Goal: Communication & Community: Participate in discussion

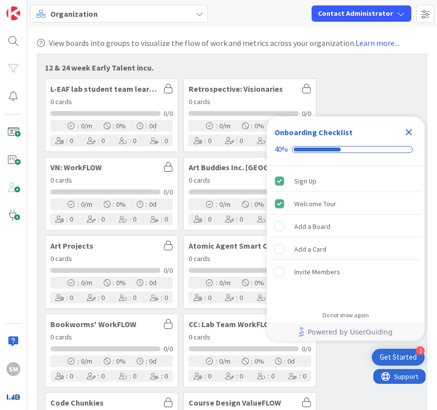
click at [412, 136] on icon "Close Checklist" at bounding box center [409, 132] width 12 height 12
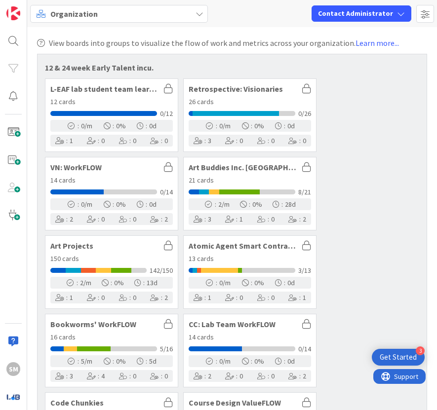
click at [64, 12] on span "Organization" at bounding box center [73, 14] width 47 height 12
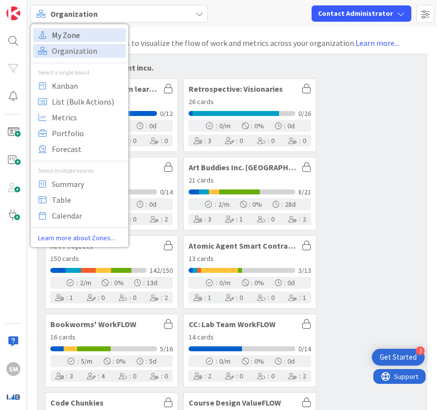
click at [83, 35] on span "My Zone" at bounding box center [87, 35] width 71 height 15
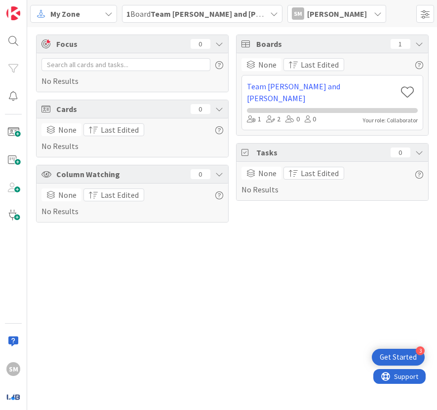
click at [288, 83] on div "Team [PERSON_NAME] and [PERSON_NAME]" at bounding box center [332, 92] width 171 height 24
click at [288, 87] on link "Team [PERSON_NAME] and [PERSON_NAME]" at bounding box center [322, 92] width 150 height 24
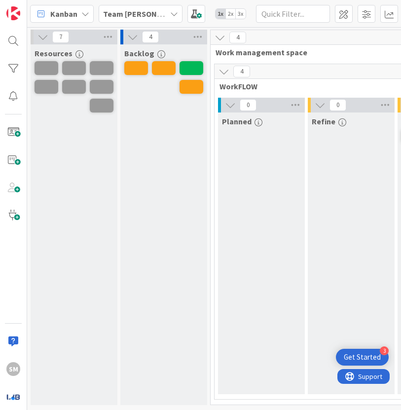
click at [232, 12] on span "2x" at bounding box center [231, 14] width 10 height 10
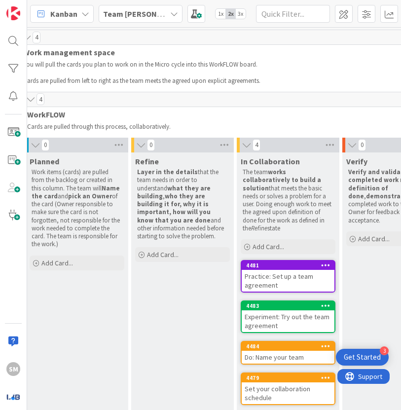
scroll to position [0, 226]
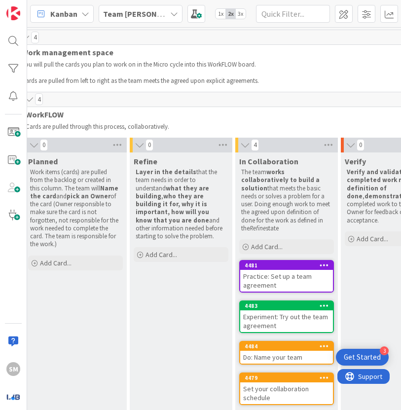
click at [288, 278] on div "Practice: Set up a team agreement" at bounding box center [286, 281] width 93 height 22
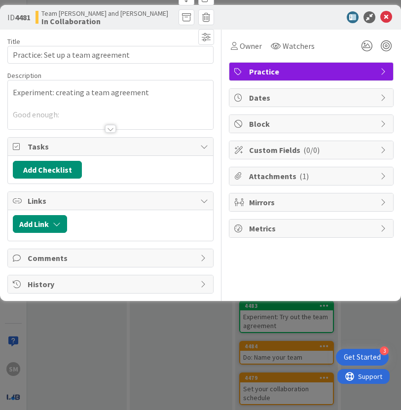
click at [107, 129] on div at bounding box center [110, 129] width 11 height 8
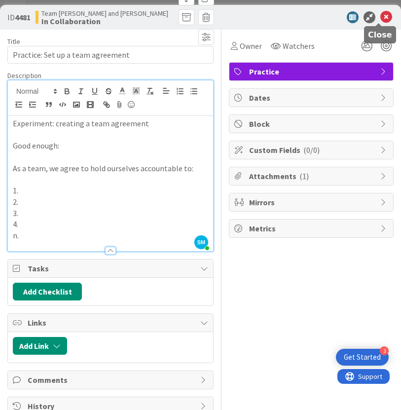
click at [381, 19] on icon at bounding box center [387, 17] width 12 height 12
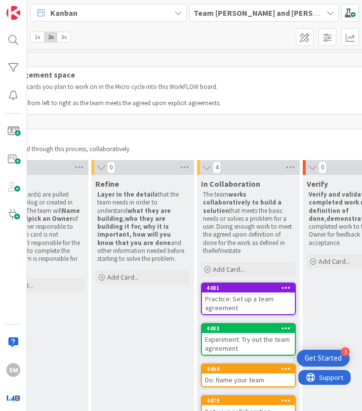
scroll to position [47, 264]
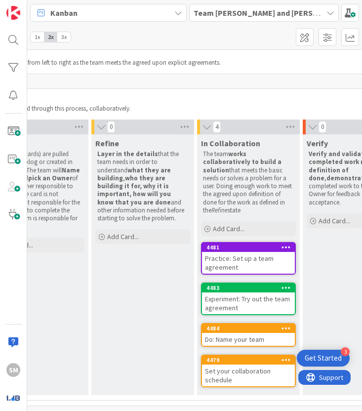
click at [239, 333] on div "Do: Name your team" at bounding box center [248, 339] width 93 height 13
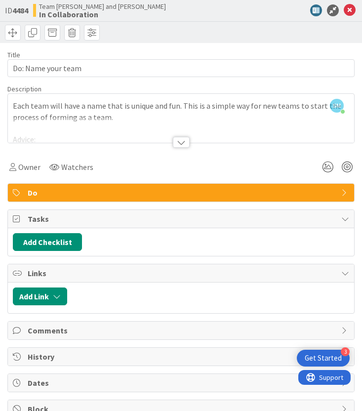
scroll to position [120, 0]
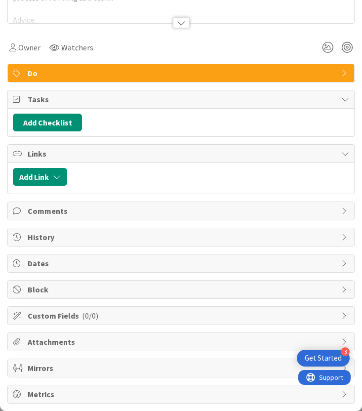
click at [53, 210] on span "Comments" at bounding box center [182, 211] width 309 height 12
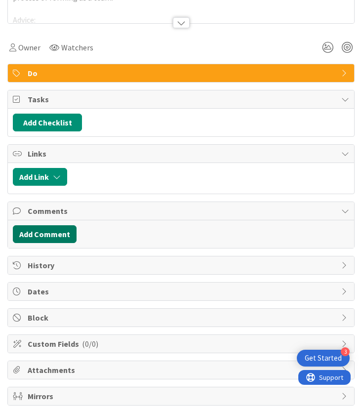
click at [44, 237] on button "Add Comment" at bounding box center [45, 234] width 64 height 18
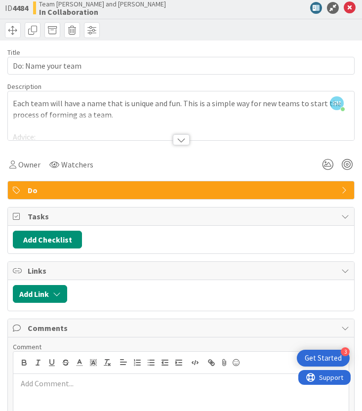
scroll to position [0, 0]
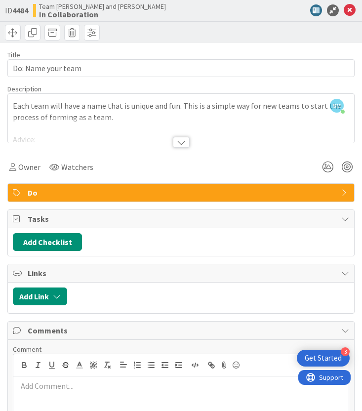
click at [170, 134] on div at bounding box center [181, 130] width 346 height 25
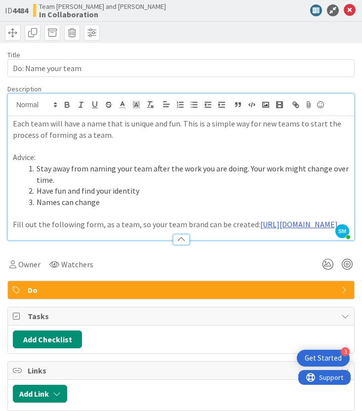
click at [171, 136] on p "Each team will have a name that is unique and fun. This is a simple way for new…" at bounding box center [181, 129] width 336 height 22
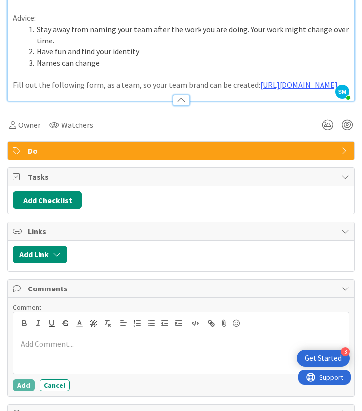
scroll to position [147, 0]
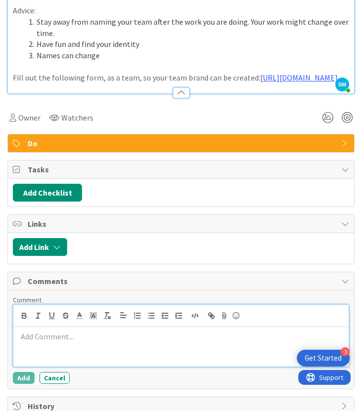
click at [98, 366] on div at bounding box center [180, 347] width 335 height 40
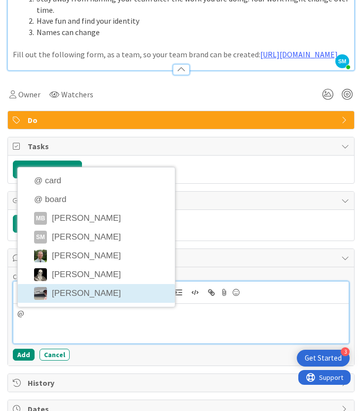
scroll to position [170, 0]
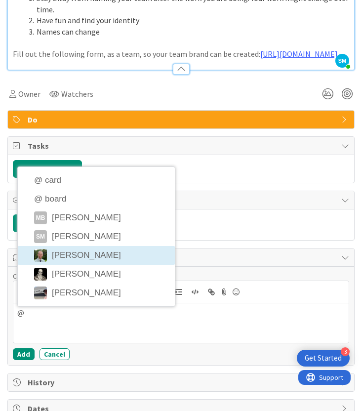
click at [92, 265] on li "[PERSON_NAME]" at bounding box center [96, 255] width 157 height 19
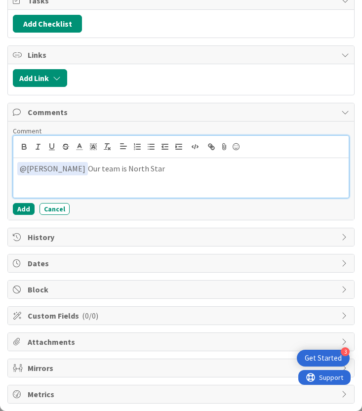
scroll to position [336, 0]
click at [111, 184] on div "﻿ @ [PERSON_NAME] ﻿ Our team is North Star" at bounding box center [180, 178] width 335 height 40
click at [110, 170] on p "﻿ @ [PERSON_NAME] ﻿ Our team is North Star" at bounding box center [180, 168] width 327 height 13
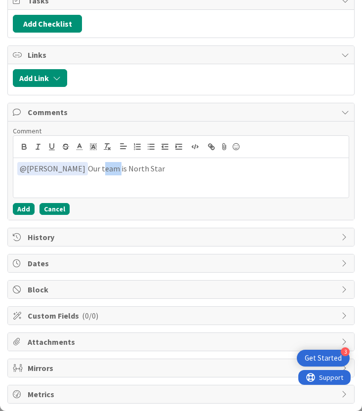
click at [63, 213] on button "Cancel" at bounding box center [55, 209] width 30 height 12
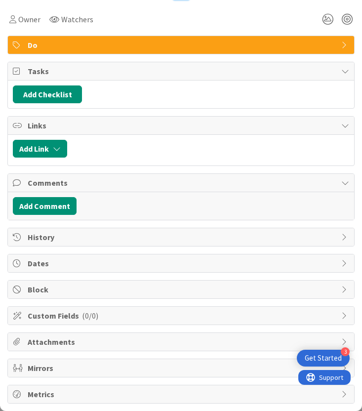
scroll to position [0, 0]
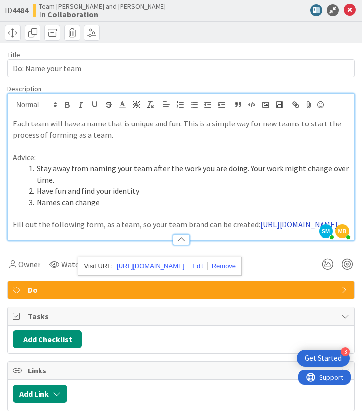
click at [260, 229] on link "[URL][DOMAIN_NAME]" at bounding box center [299, 224] width 78 height 10
click at [166, 261] on link "[URL][DOMAIN_NAME]" at bounding box center [151, 266] width 68 height 13
click at [162, 176] on li "Stay away from naming your team after the work you are doing. Your work might c…" at bounding box center [187, 174] width 324 height 22
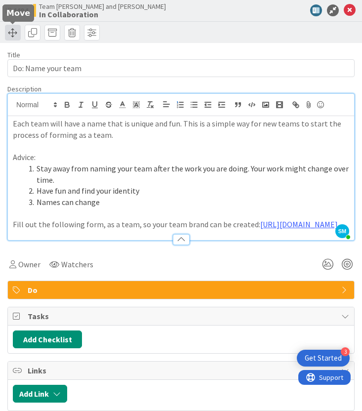
click at [18, 33] on span at bounding box center [13, 33] width 16 height 16
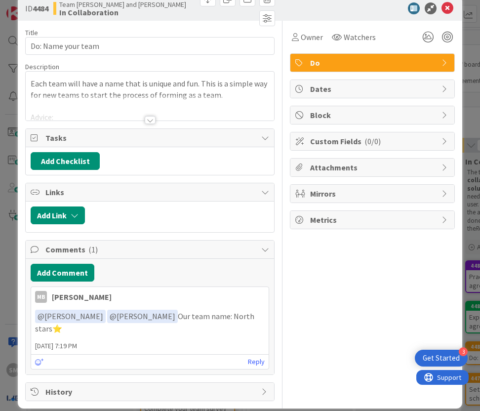
drag, startPoint x: 233, startPoint y: 316, endPoint x: 262, endPoint y: 315, distance: 29.1
click at [262, 315] on div "﻿ @ jeffrey Burstein ﻿ ﻿ @ Simon Holzapfel ﻿ Our team name: North stars⭐" at bounding box center [150, 322] width 238 height 32
click at [256, 316] on p "﻿ @ jeffrey Burstein ﻿ ﻿ @ Simon Holzapfel ﻿ Our team name: North stars⭐" at bounding box center [150, 322] width 230 height 24
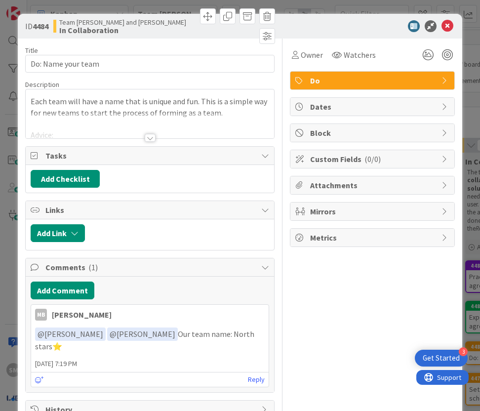
click at [147, 142] on div at bounding box center [150, 138] width 11 height 8
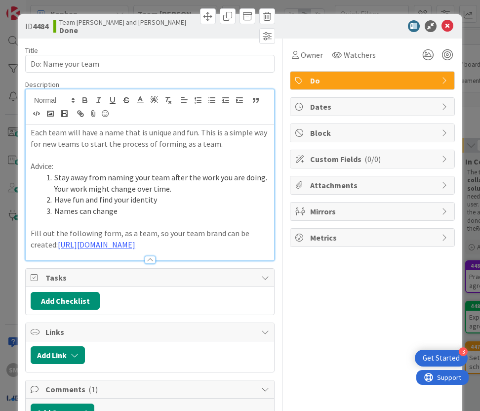
click at [115, 240] on p "Fill out the following form, as a team, so your team brand can be created: http…" at bounding box center [150, 239] width 239 height 22
drag, startPoint x: 217, startPoint y: 266, endPoint x: 64, endPoint y: 248, distance: 154.2
click at [64, 248] on p "Fill out the following form, as a team, so your team brand can be created: http…" at bounding box center [150, 239] width 239 height 22
click at [117, 248] on p "Fill out the following form, as a team, so your team brand can be created: http…" at bounding box center [150, 239] width 239 height 22
click at [361, 15] on div "ID 4484 Team Manushree and Sally Done" at bounding box center [240, 26] width 444 height 25
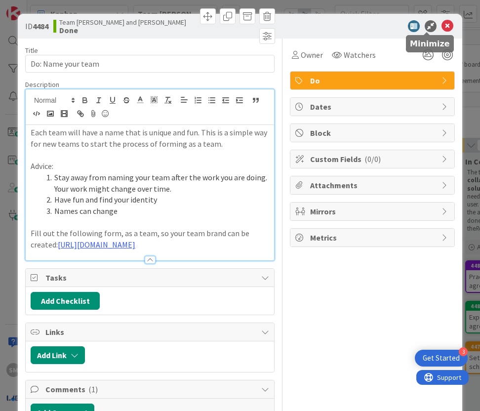
click at [361, 26] on icon at bounding box center [431, 26] width 12 height 12
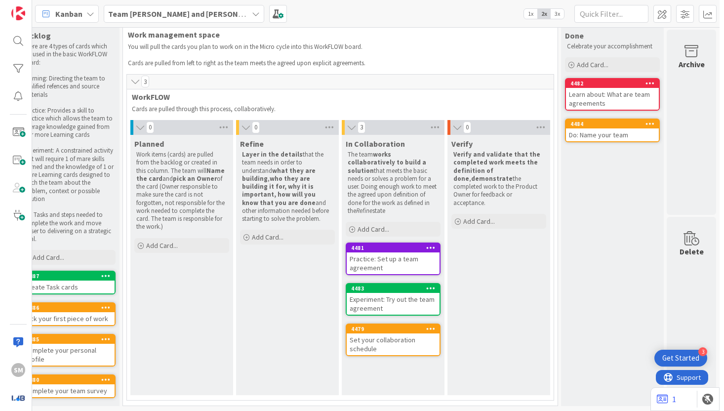
scroll to position [25, 120]
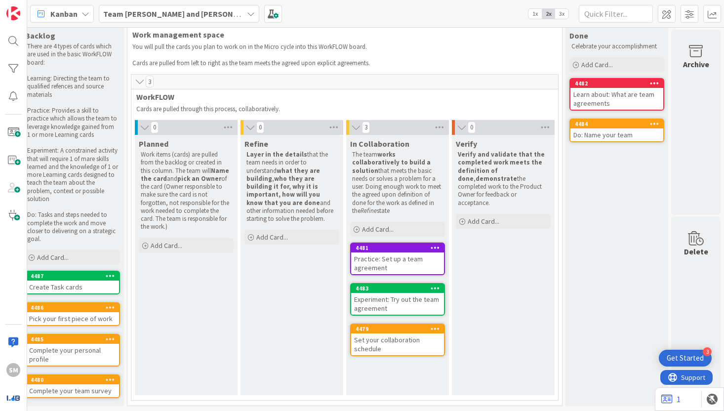
click at [361, 254] on div "Practice: Set up a team agreement" at bounding box center [397, 263] width 93 height 22
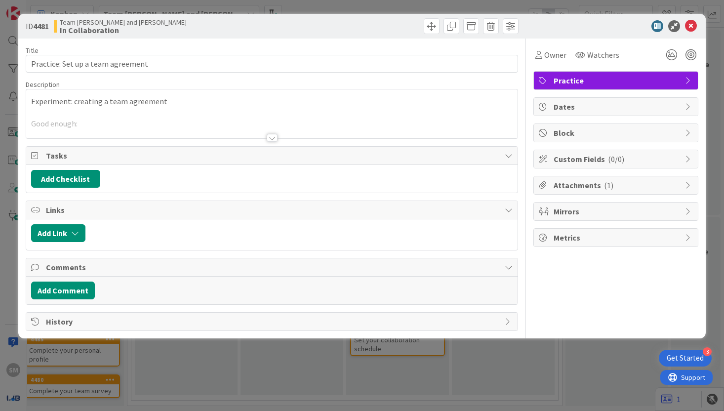
click at [269, 132] on div at bounding box center [272, 125] width 492 height 25
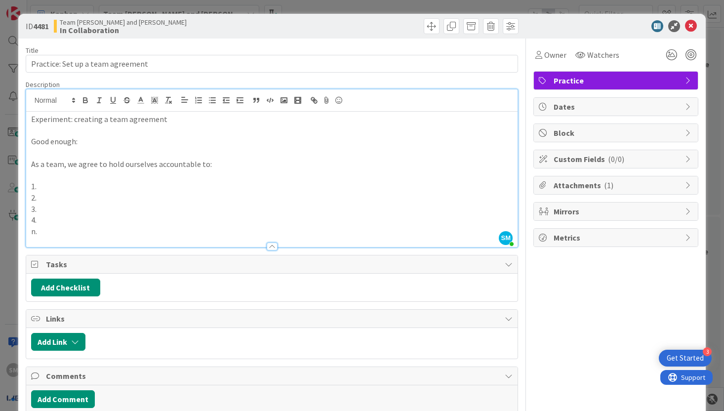
click at [299, 212] on p "3." at bounding box center [272, 208] width 482 height 11
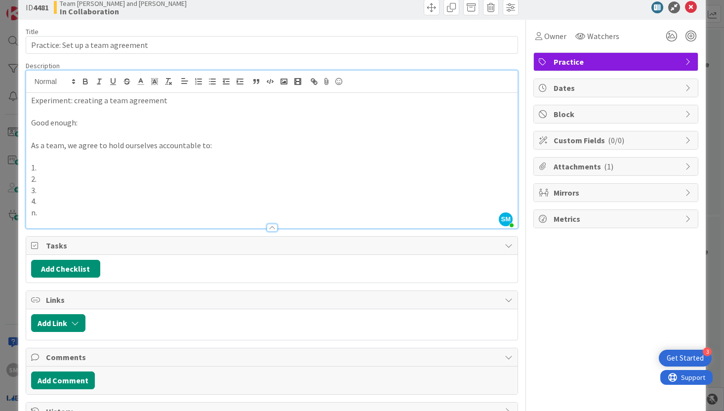
click at [187, 154] on p at bounding box center [272, 156] width 482 height 11
click at [210, 165] on p "1." at bounding box center [272, 167] width 482 height 11
click at [276, 155] on p at bounding box center [272, 156] width 482 height 11
click at [255, 181] on p "2." at bounding box center [272, 178] width 482 height 11
click at [248, 169] on p "1." at bounding box center [272, 167] width 482 height 11
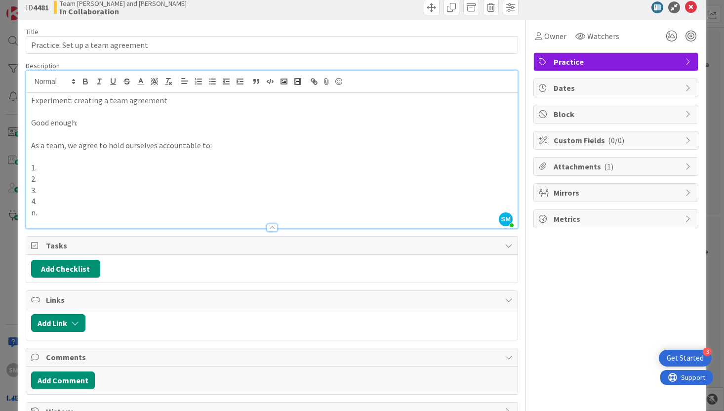
click at [251, 183] on p "2." at bounding box center [272, 178] width 482 height 11
click at [250, 206] on p "4." at bounding box center [272, 201] width 482 height 11
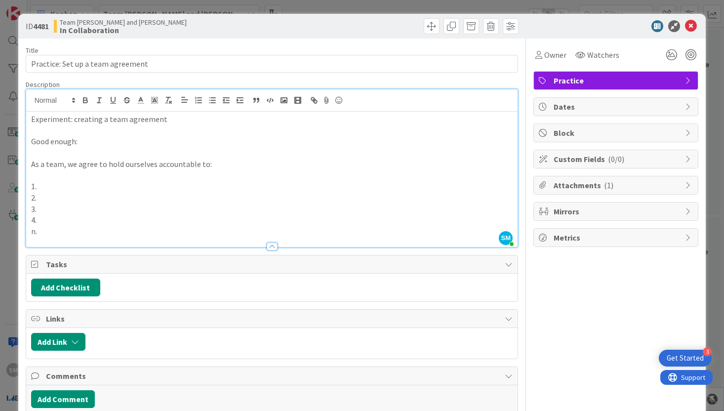
click at [233, 195] on p "2." at bounding box center [272, 197] width 482 height 11
click at [112, 158] on p at bounding box center [272, 152] width 482 height 11
click at [144, 184] on p "1." at bounding box center [272, 186] width 482 height 11
click at [89, 175] on p at bounding box center [272, 175] width 482 height 11
click at [81, 189] on p "1." at bounding box center [272, 186] width 482 height 11
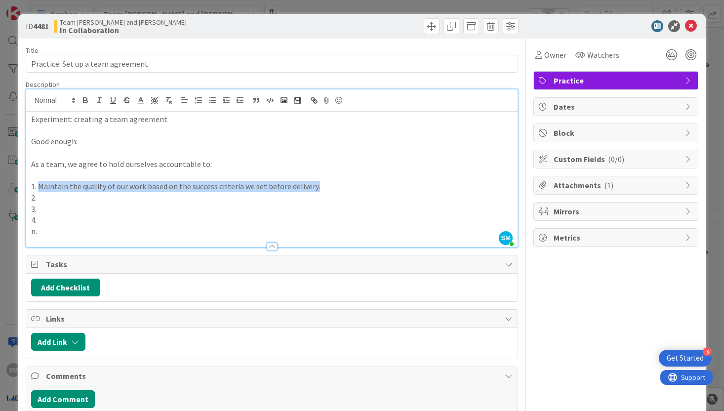
drag, startPoint x: 40, startPoint y: 184, endPoint x: 373, endPoint y: 183, distance: 333.3
click at [361, 183] on p "1. Maintain the quality of our work based on the success criteria we set before…" at bounding box center [272, 186] width 482 height 11
click at [361, 189] on p "1. Maintain the quality of our work based on the success criteria we set before…" at bounding box center [272, 186] width 482 height 11
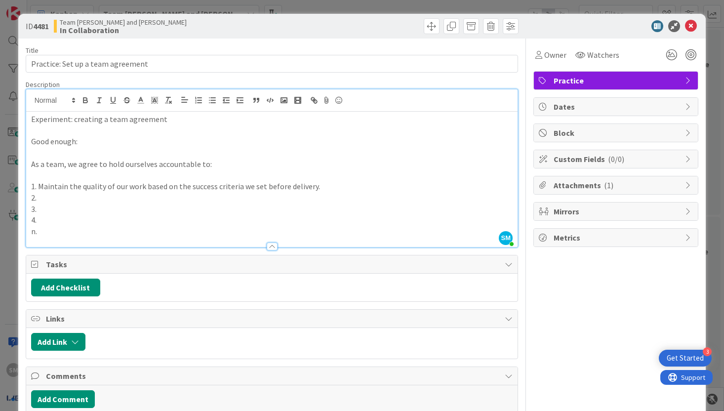
click at [361, 196] on p "2." at bounding box center [272, 197] width 482 height 11
click at [127, 200] on p "2. validate the assumptions wth real data" at bounding box center [272, 197] width 482 height 11
click at [195, 202] on p "2. validate the assumptions with real data" at bounding box center [272, 197] width 482 height 11
click at [154, 200] on p "2. validate the assumptions with real data" at bounding box center [272, 197] width 482 height 11
click at [211, 198] on p "2. validate the assumptions with real user data" at bounding box center [272, 197] width 482 height 11
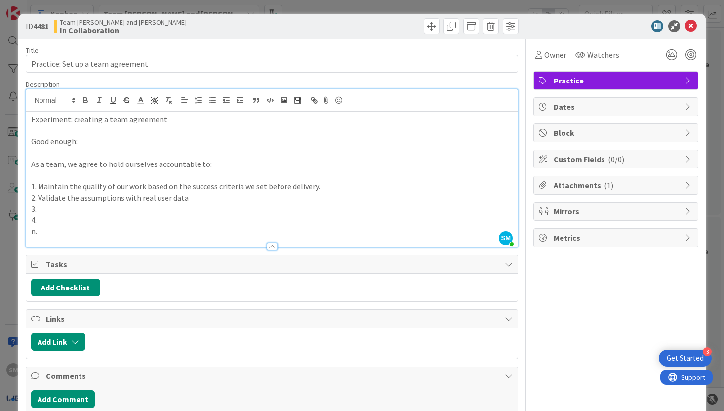
click at [196, 199] on p "2. Validate the assumptions with real user data" at bounding box center [272, 197] width 482 height 11
click at [121, 213] on p "3." at bounding box center [272, 208] width 482 height 11
click at [186, 201] on p "2. Validate the assumptions with real user data for each ticket." at bounding box center [272, 197] width 482 height 11
click at [245, 199] on p "2. Validate the assumptions with real user data for each ticket." at bounding box center [272, 197] width 482 height 11
click at [189, 213] on p "3." at bounding box center [272, 208] width 482 height 11
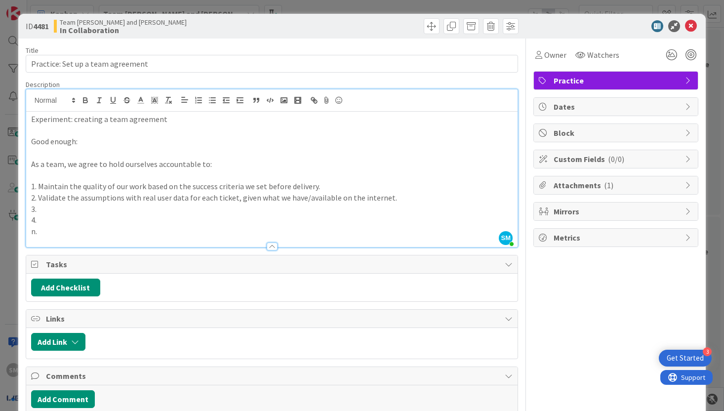
click at [259, 212] on p "3." at bounding box center [272, 208] width 482 height 11
click at [44, 211] on p "3. Avtiely collborating before" at bounding box center [272, 208] width 482 height 11
click at [73, 211] on p "3. Acvtiely collborating before" at bounding box center [272, 208] width 482 height 11
click at [50, 211] on p "3. Acvtiely collborating before" at bounding box center [272, 208] width 482 height 11
click at [66, 211] on p "3. Activetiely collborating before" at bounding box center [272, 208] width 482 height 11
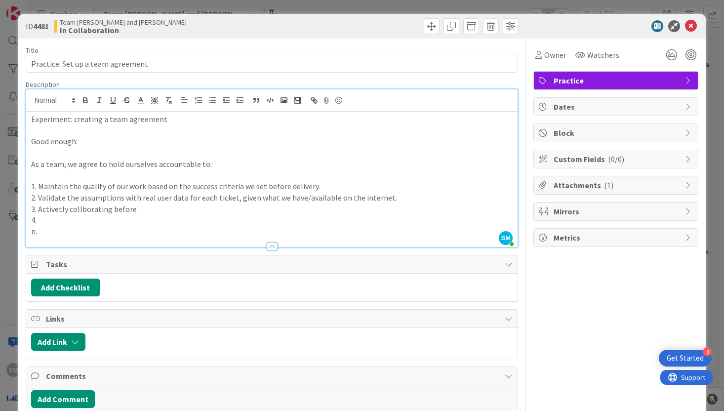
click at [83, 210] on p "3. Activetly collborating before" at bounding box center [272, 208] width 482 height 11
click at [167, 206] on p "3. Actively collaborating before" at bounding box center [272, 208] width 482 height 11
click at [255, 211] on p "3. Actively collaborating before any kind of stakeholder's meeting" at bounding box center [272, 208] width 482 height 11
click at [248, 210] on p "3. Actively collaborating before any kind of stakeholder meeting." at bounding box center [272, 208] width 482 height 11
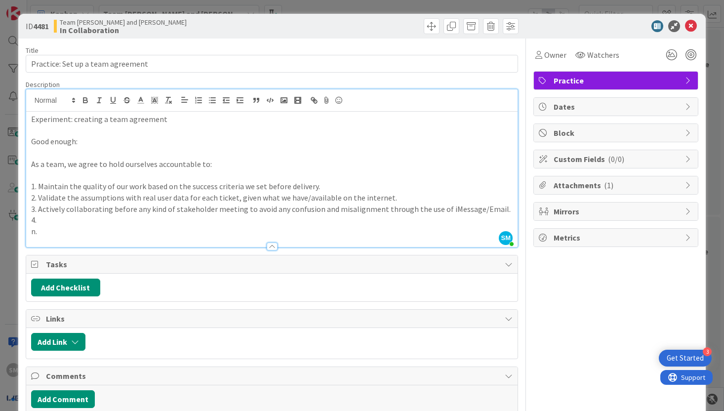
click at [251, 214] on p "4." at bounding box center [272, 219] width 482 height 11
drag, startPoint x: 129, startPoint y: 222, endPoint x: 164, endPoint y: 222, distance: 35.1
click at [164, 222] on p "4. Define clear metrics before any kind of initiative." at bounding box center [272, 219] width 482 height 11
click at [196, 222] on p "4. Define clear metrics before any kind of initiative." at bounding box center [272, 219] width 482 height 11
click at [195, 221] on p "4. Define clear metrics before any kind of initiative." at bounding box center [272, 219] width 482 height 11
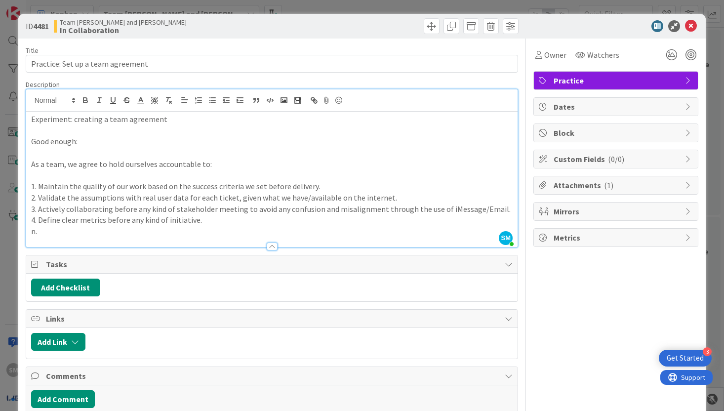
click at [130, 222] on p "4. Define clear metrics before any kind of initiative." at bounding box center [272, 219] width 482 height 11
click at [128, 222] on p "4. Define clear metrics before any kind of initiative." at bounding box center [272, 219] width 482 height 11
click at [285, 220] on p "4. Define clear metrics before launching any kind of initiative." at bounding box center [272, 219] width 482 height 11
click at [51, 231] on p "n." at bounding box center [272, 231] width 482 height 11
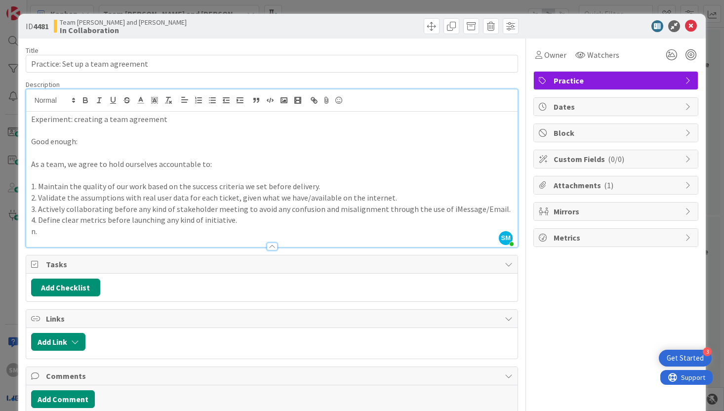
click at [76, 238] on div at bounding box center [272, 242] width 492 height 10
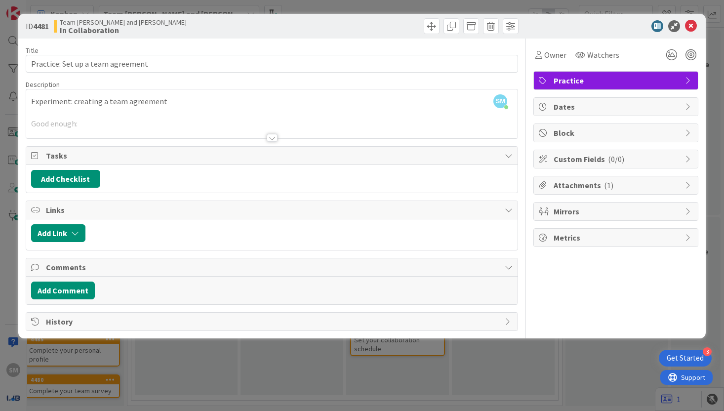
click at [265, 138] on div at bounding box center [272, 133] width 493 height 11
click at [277, 139] on div at bounding box center [272, 138] width 11 height 8
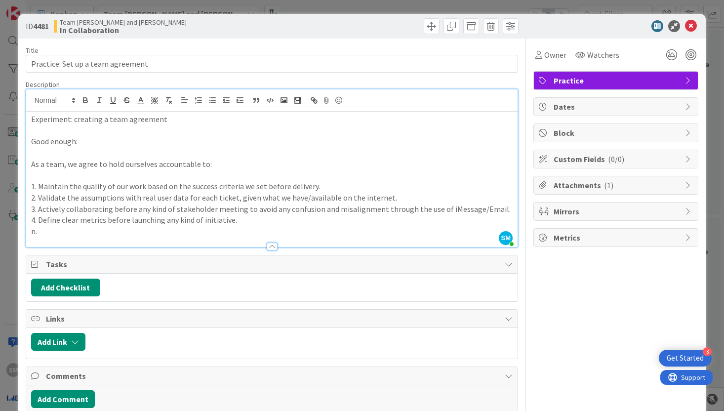
click at [88, 231] on p "n." at bounding box center [272, 231] width 482 height 11
click at [84, 190] on p "1. Maintain the quality of our work based on the success criteria we set before…" at bounding box center [272, 186] width 482 height 11
click at [89, 201] on p "2. Validate the assumptions with real user data for each ticket, given what we …" at bounding box center [272, 197] width 482 height 11
click at [91, 210] on p "3. Actively collaborating before any kind of stakeholder meeting to avoid any c…" at bounding box center [272, 208] width 482 height 11
click at [111, 211] on p "3. Actively collaborating before any kind of stakeholder meeting to avoid any c…" at bounding box center [272, 208] width 482 height 11
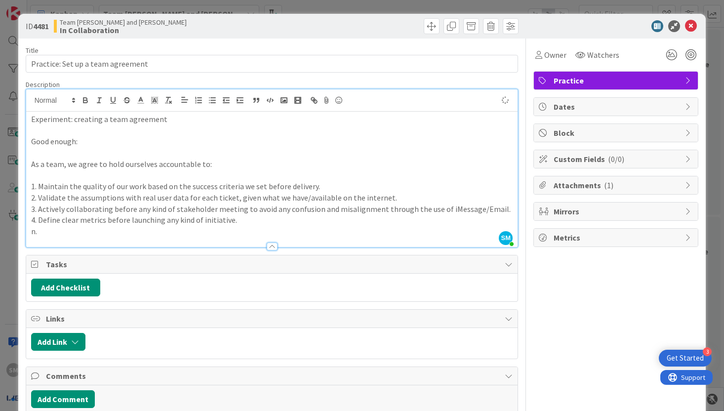
click at [248, 222] on p "4. Define clear metrics before launching any kind of initiative." at bounding box center [272, 219] width 482 height 11
click at [38, 187] on p "1. Maintain the quality of our work based on the success criteria we set before…" at bounding box center [272, 186] width 482 height 11
drag, startPoint x: 31, startPoint y: 188, endPoint x: 87, endPoint y: 188, distance: 55.8
click at [87, 188] on p "1. Maintain the quality of our work based on the success criteria we set before…" at bounding box center [272, 186] width 482 height 11
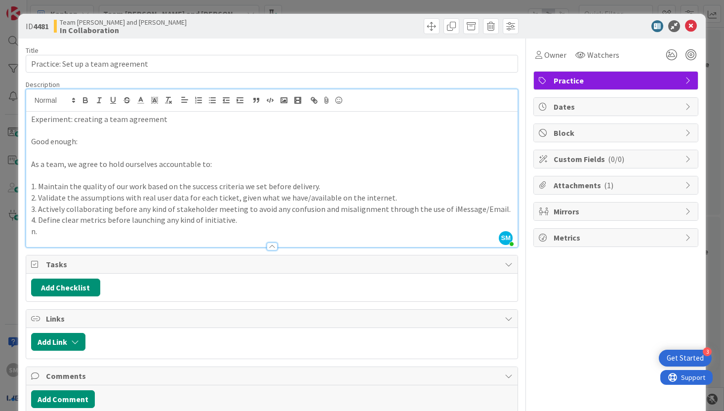
click at [238, 218] on p "4. Define clear metrics before launching any kind of initiative." at bounding box center [272, 219] width 482 height 11
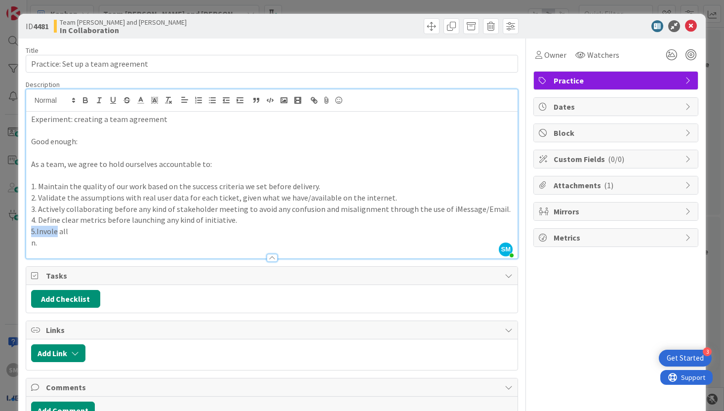
click at [50, 233] on p "5.Invole all" at bounding box center [272, 231] width 482 height 11
click at [58, 233] on p "5.Invole all" at bounding box center [272, 231] width 482 height 11
click at [46, 239] on p "n." at bounding box center [272, 242] width 482 height 11
click at [57, 230] on p "5. all" at bounding box center [272, 231] width 482 height 11
click at [39, 232] on p "5. all" at bounding box center [272, 231] width 482 height 11
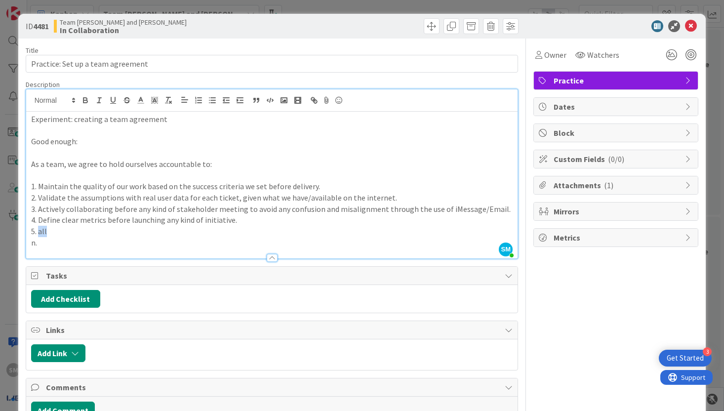
click at [39, 232] on p "5. all" at bounding box center [272, 231] width 482 height 11
click at [277, 232] on p "5. involve all teams, including design, marketing, engineering, etc.," at bounding box center [272, 231] width 482 height 11
click at [361, 204] on p "3. Actively collaborating before any kind of stakeholder meeting to avoid any c…" at bounding box center [272, 208] width 482 height 11
click at [361, 339] on div "Owner Watchers Practice Dates Block Custom Fields ( 0/0 ) Attachments ( 1 ) Mir…" at bounding box center [615, 245] width 165 height 412
click at [361, 29] on icon at bounding box center [691, 26] width 12 height 12
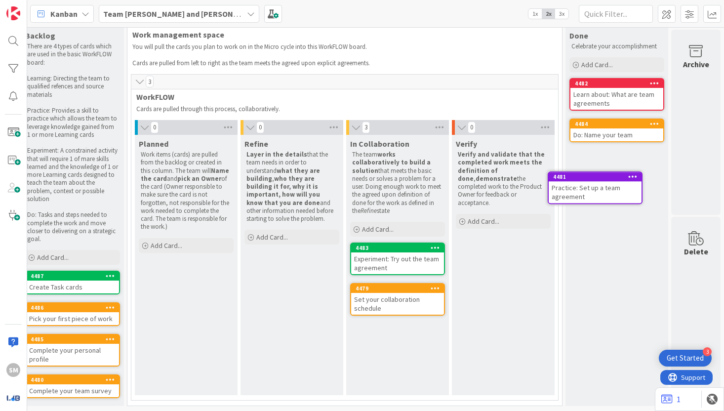
scroll to position [25, 122]
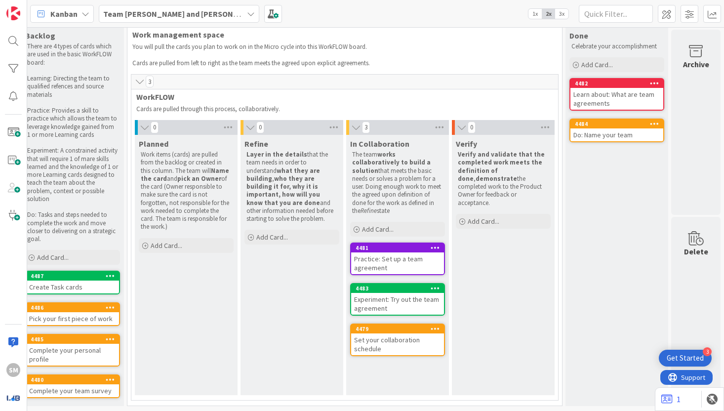
click at [361, 252] on div "Practice: Set up a team agreement" at bounding box center [397, 263] width 93 height 22
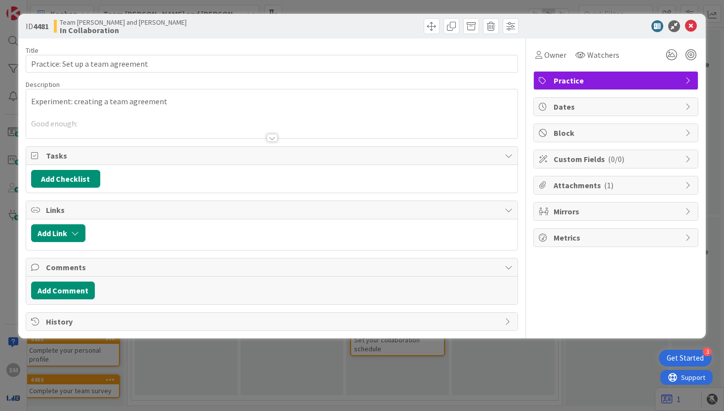
click at [274, 134] on div at bounding box center [272, 138] width 11 height 8
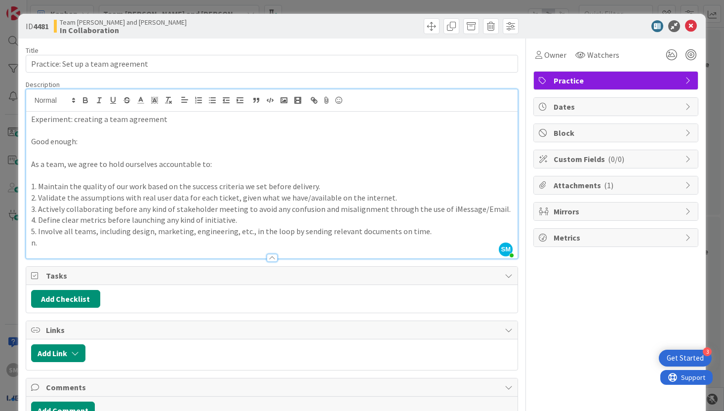
click at [142, 245] on p "n." at bounding box center [272, 242] width 482 height 11
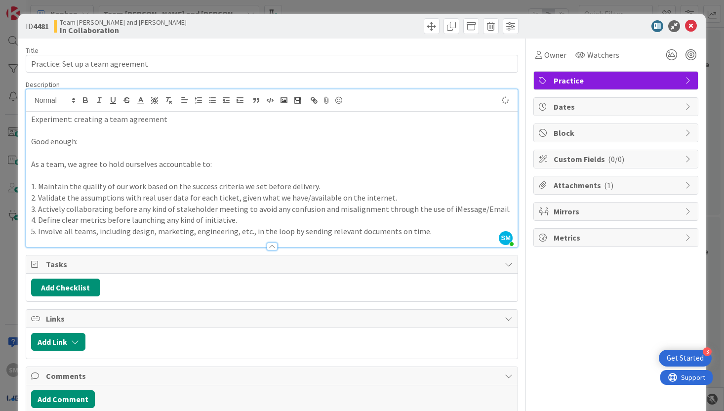
click at [361, 28] on icon at bounding box center [691, 26] width 12 height 12
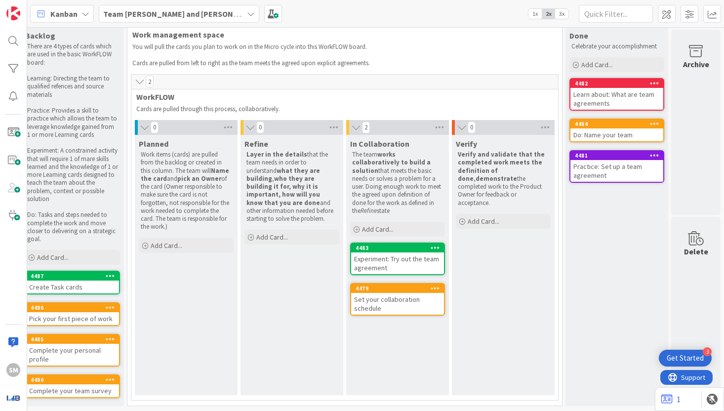
click at [361, 226] on div "In Collaboration The team works collaboratively to build a solution that meets …" at bounding box center [397, 265] width 103 height 260
click at [361, 293] on div "Set your collaboration schedule" at bounding box center [397, 304] width 93 height 22
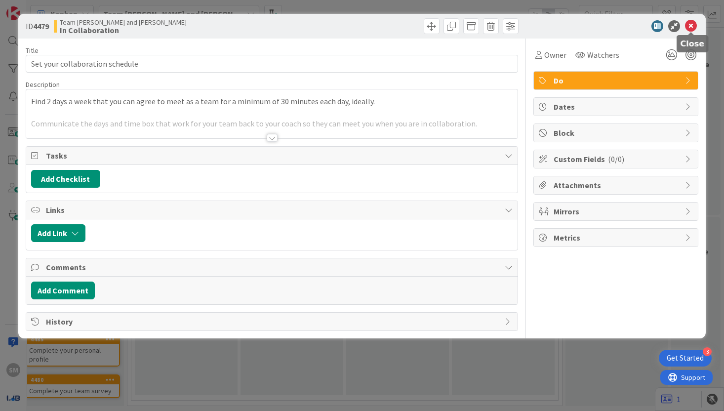
click at [361, 25] on icon at bounding box center [691, 26] width 12 height 12
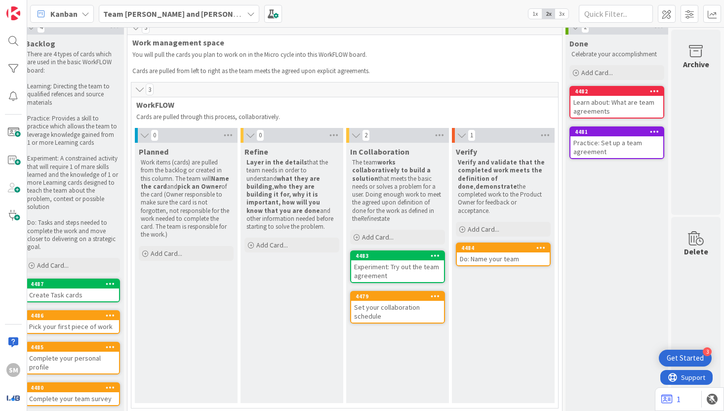
click at [361, 302] on div "Set your collaboration schedule" at bounding box center [397, 312] width 93 height 22
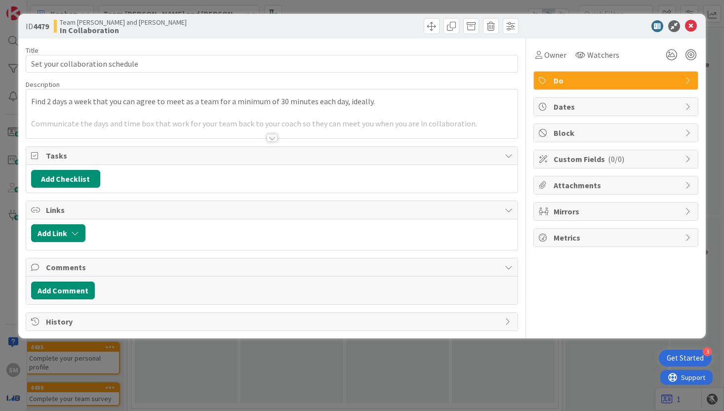
click at [274, 138] on div at bounding box center [272, 138] width 11 height 8
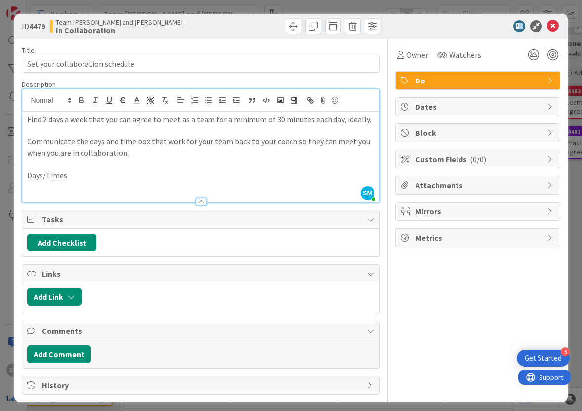
scroll to position [5, 0]
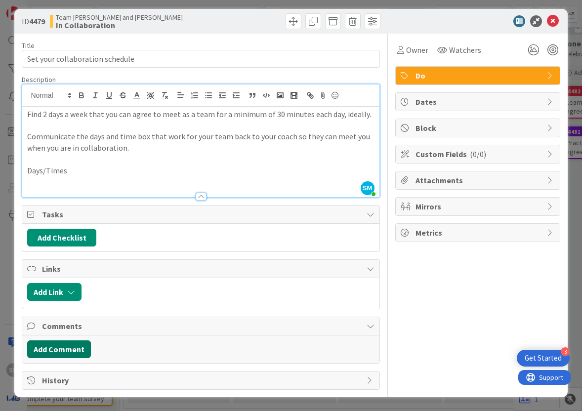
click at [75, 351] on button "Add Comment" at bounding box center [59, 349] width 64 height 18
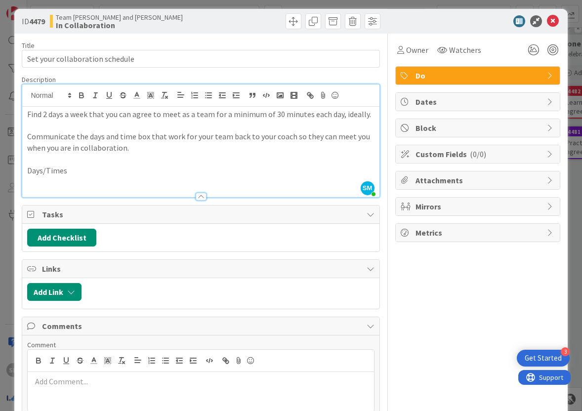
scroll to position [76, 0]
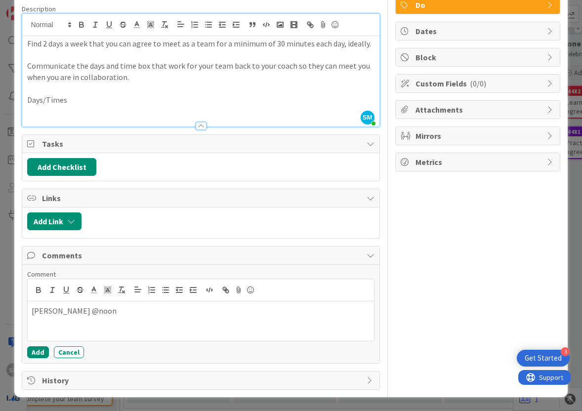
click at [31, 312] on div "Mondy @noon" at bounding box center [201, 321] width 346 height 40
click at [106, 313] on p "We are available Mondy @noon" at bounding box center [201, 310] width 338 height 11
click at [87, 312] on p "We are available Monday @noon" at bounding box center [201, 310] width 338 height 11
click at [213, 309] on p "We are available Monday @noon" at bounding box center [201, 310] width 338 height 11
click at [87, 316] on p "We are available Monday @noon" at bounding box center [201, 310] width 338 height 11
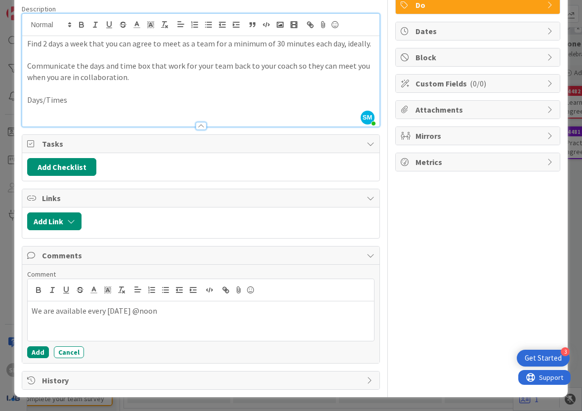
click at [188, 315] on p "We are available every Monday @noon" at bounding box center [201, 310] width 338 height 11
click at [33, 314] on p "We are available every Monday @noon and" at bounding box center [201, 310] width 338 height 11
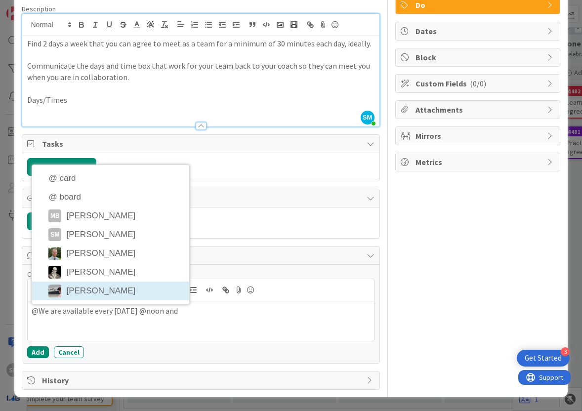
click at [90, 291] on li "[PERSON_NAME]" at bounding box center [110, 290] width 157 height 19
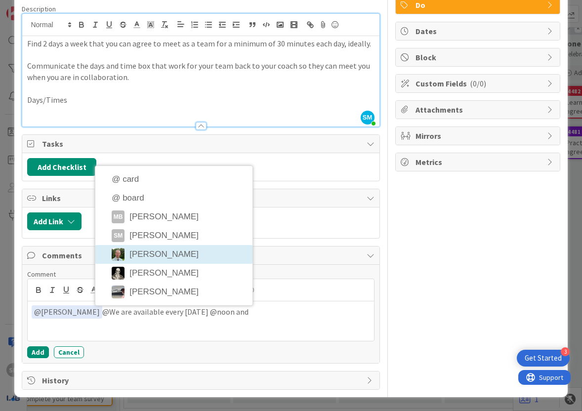
click at [149, 256] on li "[PERSON_NAME]" at bounding box center [173, 254] width 157 height 19
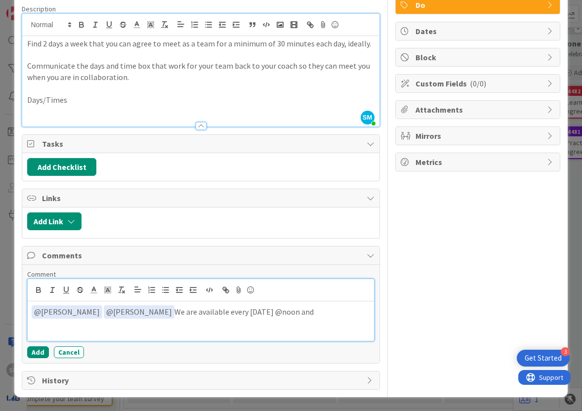
click at [325, 308] on p "﻿ @ jeffrey Burstein ﻿ ﻿ @ Simon Holzapfel ﻿ We are available every Monday @noo…" at bounding box center [201, 311] width 338 height 13
click at [278, 311] on p "﻿ @ jeffrey Burstein ﻿ ﻿ @ Simon Holzapfel ﻿ We are available every Monday at @…" at bounding box center [201, 311] width 338 height 13
click at [361, 243] on div "Owner Watchers Do Dates Block Custom Fields ( 0/0 ) Attachments Mirrors Metrics" at bounding box center [477, 176] width 165 height 427
click at [343, 311] on p "﻿ @ jeffrey Burstein ﻿ ﻿ @ Simon Holzapfel ﻿ We are available every Monday at n…" at bounding box center [201, 311] width 338 height 13
click at [100, 331] on div "﻿ @ jeffrey Burstein ﻿ ﻿ @ Simon Holzapfel ﻿ We are available every Monday at n…" at bounding box center [201, 321] width 346 height 40
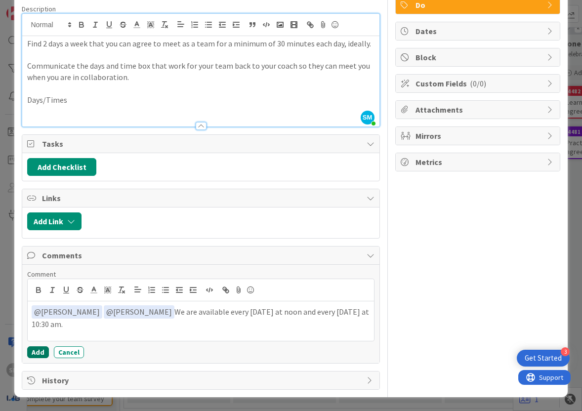
drag, startPoint x: 37, startPoint y: 350, endPoint x: 209, endPoint y: 328, distance: 174.2
click at [209, 328] on div "Comment ﻿ @ jeffrey Burstein ﻿ ﻿ @ Simon Holzapfel ﻿ We are available every Mon…" at bounding box center [200, 314] width 347 height 88
click at [269, 314] on p "﻿ @ jeffrey Burstein ﻿ ﻿ @ Simon Holzapfel ﻿ We are available every Monday at n…" at bounding box center [201, 317] width 338 height 24
click at [36, 350] on button "Add" at bounding box center [38, 352] width 22 height 12
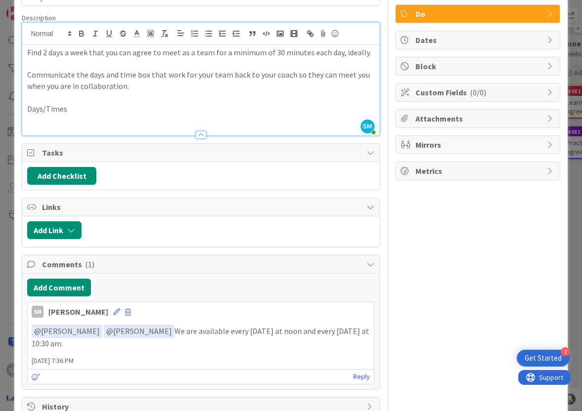
scroll to position [0, 0]
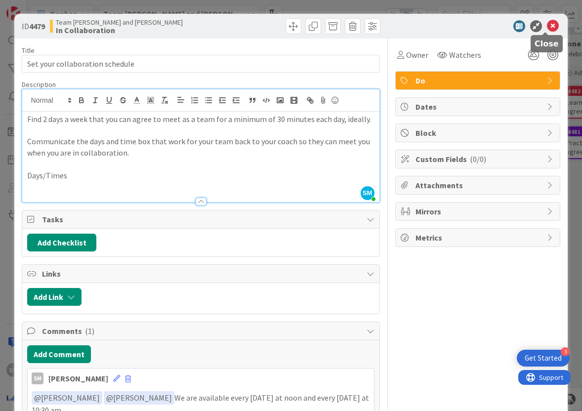
click at [361, 23] on icon at bounding box center [553, 26] width 12 height 12
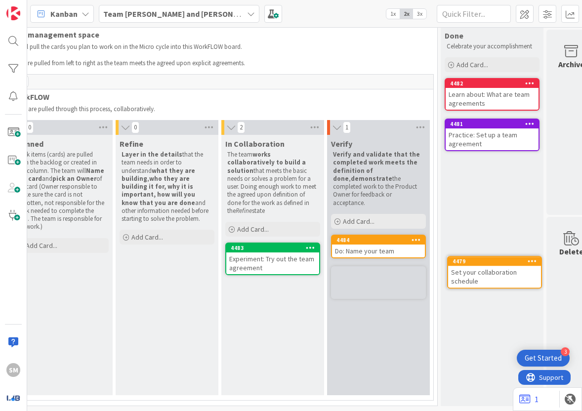
scroll to position [25, 265]
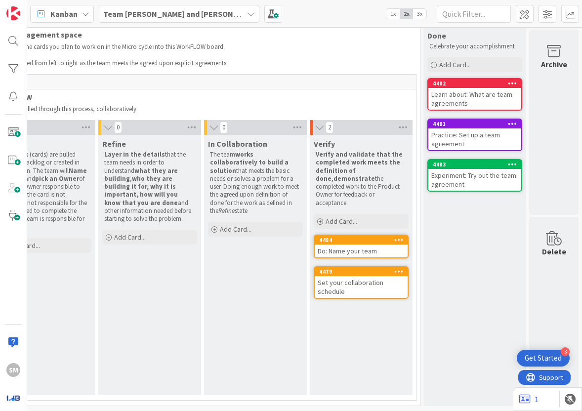
click at [361, 244] on div "Do: Name your team" at bounding box center [361, 250] width 93 height 13
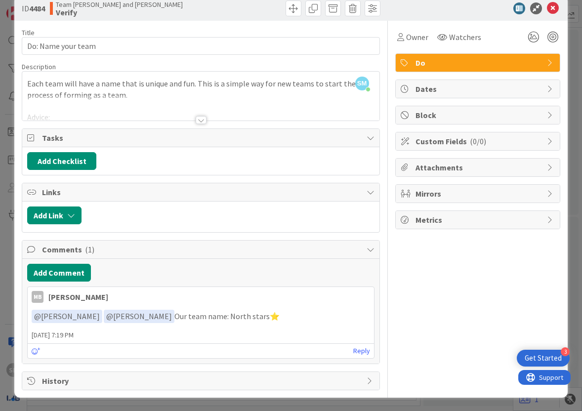
click at [361, 117] on div "ID 4484 Team Manushree and Sally Verify Title 18 / 128 Do: Name your team Descr…" at bounding box center [291, 205] width 582 height 411
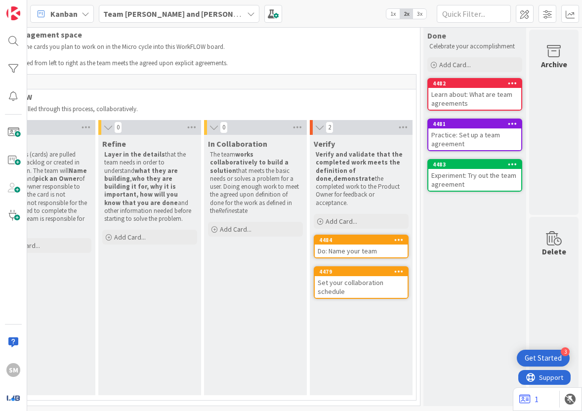
click at [355, 276] on div "Set your collaboration schedule" at bounding box center [361, 287] width 93 height 22
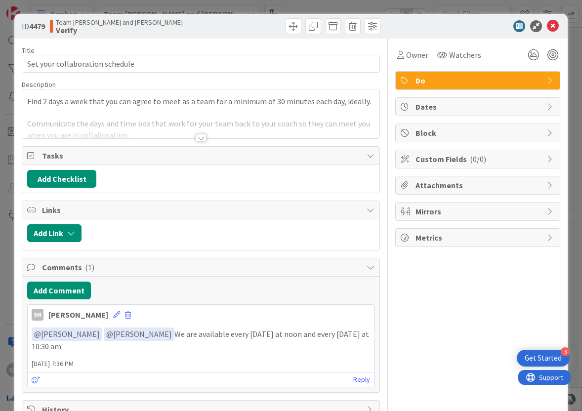
click at [361, 48] on div "ID 4479 Team Manushree and Sally Verify Title 31 / 128 Set your collaboration s…" at bounding box center [291, 205] width 582 height 411
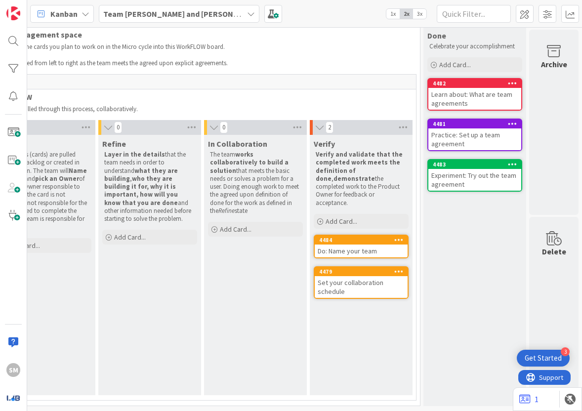
click at [361, 93] on div "Learn about: What are team agreements" at bounding box center [474, 99] width 93 height 22
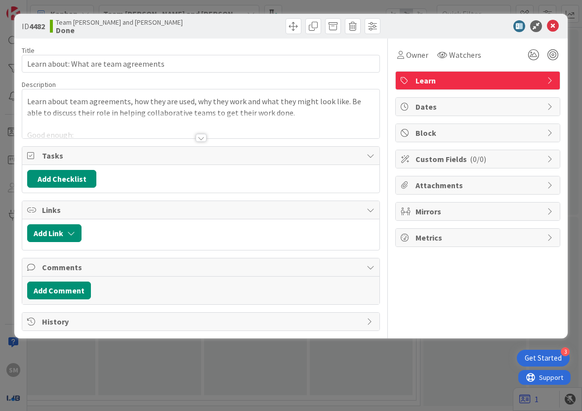
click at [205, 136] on div at bounding box center [201, 138] width 11 height 8
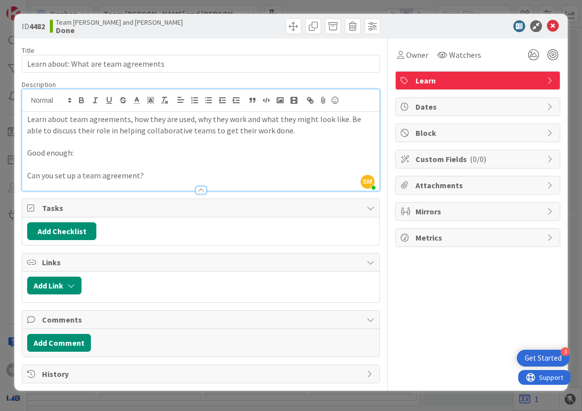
click at [199, 190] on div at bounding box center [201, 190] width 11 height 8
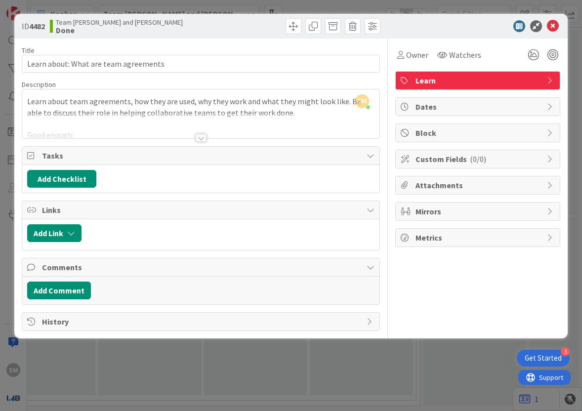
click at [200, 142] on div "Title 37 / 128 Learn about: What are team agreements Description SM Sally Mo ju…" at bounding box center [201, 185] width 358 height 292
click at [240, 356] on div "ID 4482 Team Manushree and Sally Done Title 37 / 128 Learn about: What are team…" at bounding box center [291, 205] width 582 height 411
